Goal: Navigation & Orientation: Find specific page/section

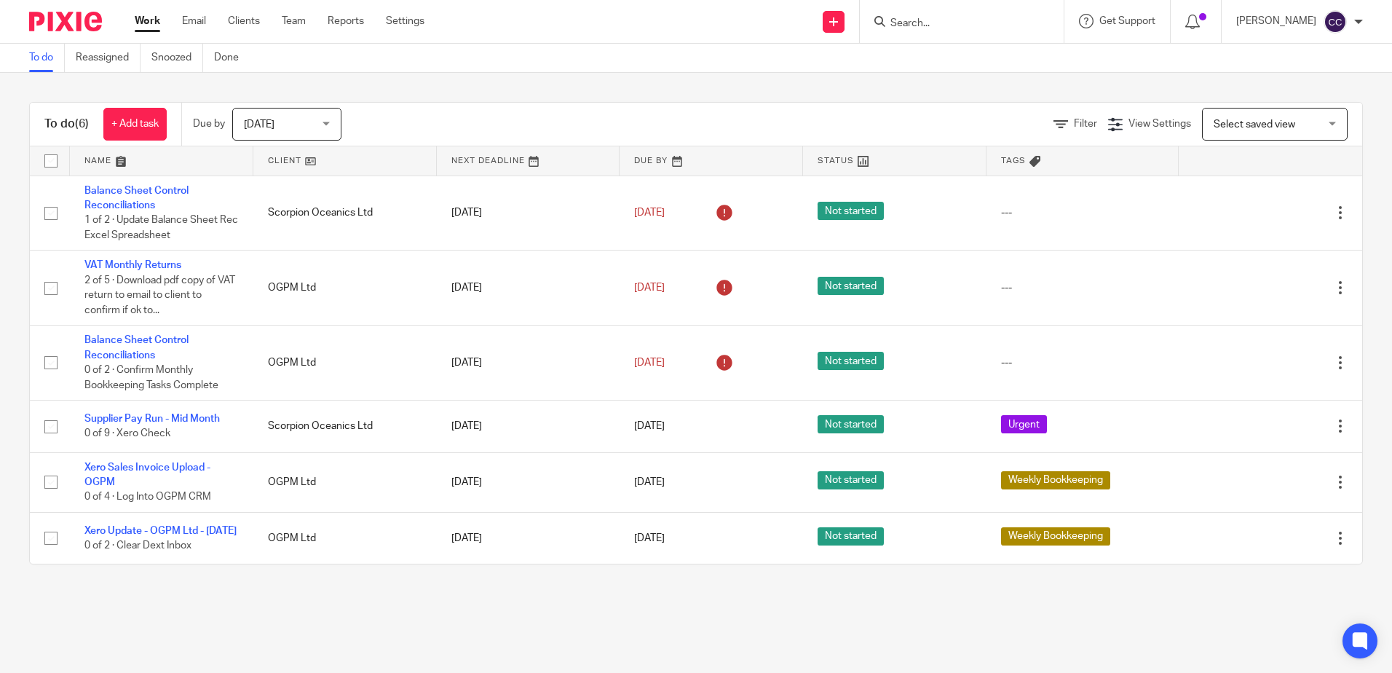
click at [282, 164] on link at bounding box center [344, 160] width 183 height 29
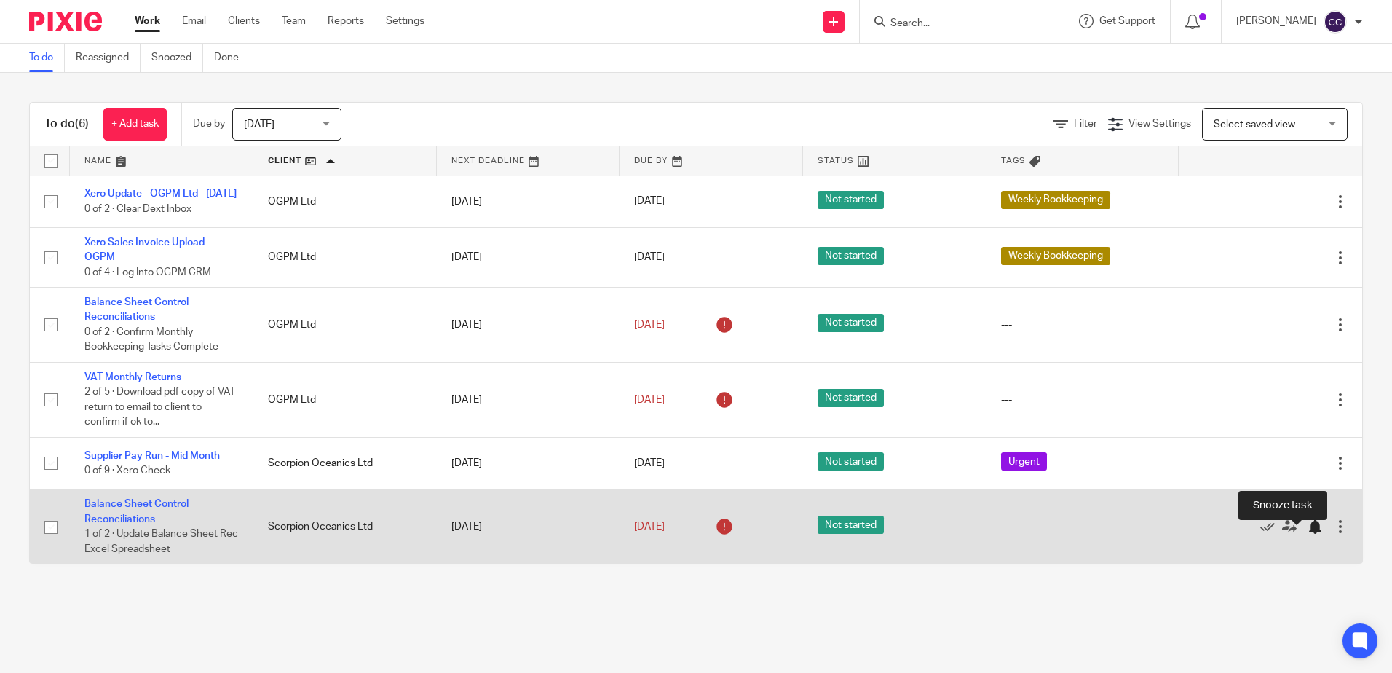
click at [1307, 534] on div at bounding box center [1314, 526] width 15 height 15
